Goal: Navigation & Orientation: Find specific page/section

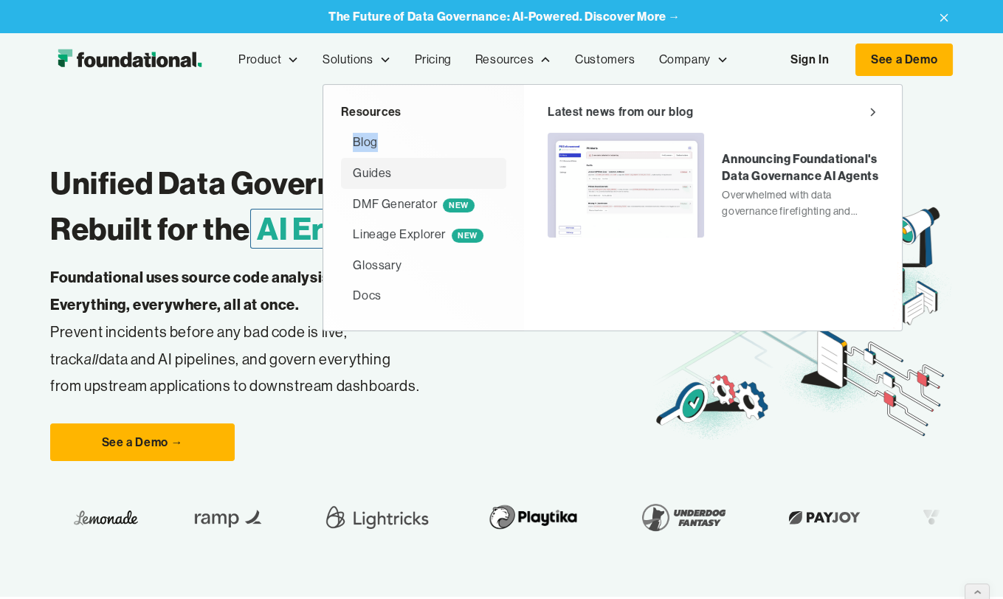
click at [385, 173] on div "Guides" at bounding box center [372, 173] width 39 height 19
